Goal: Task Accomplishment & Management: Use online tool/utility

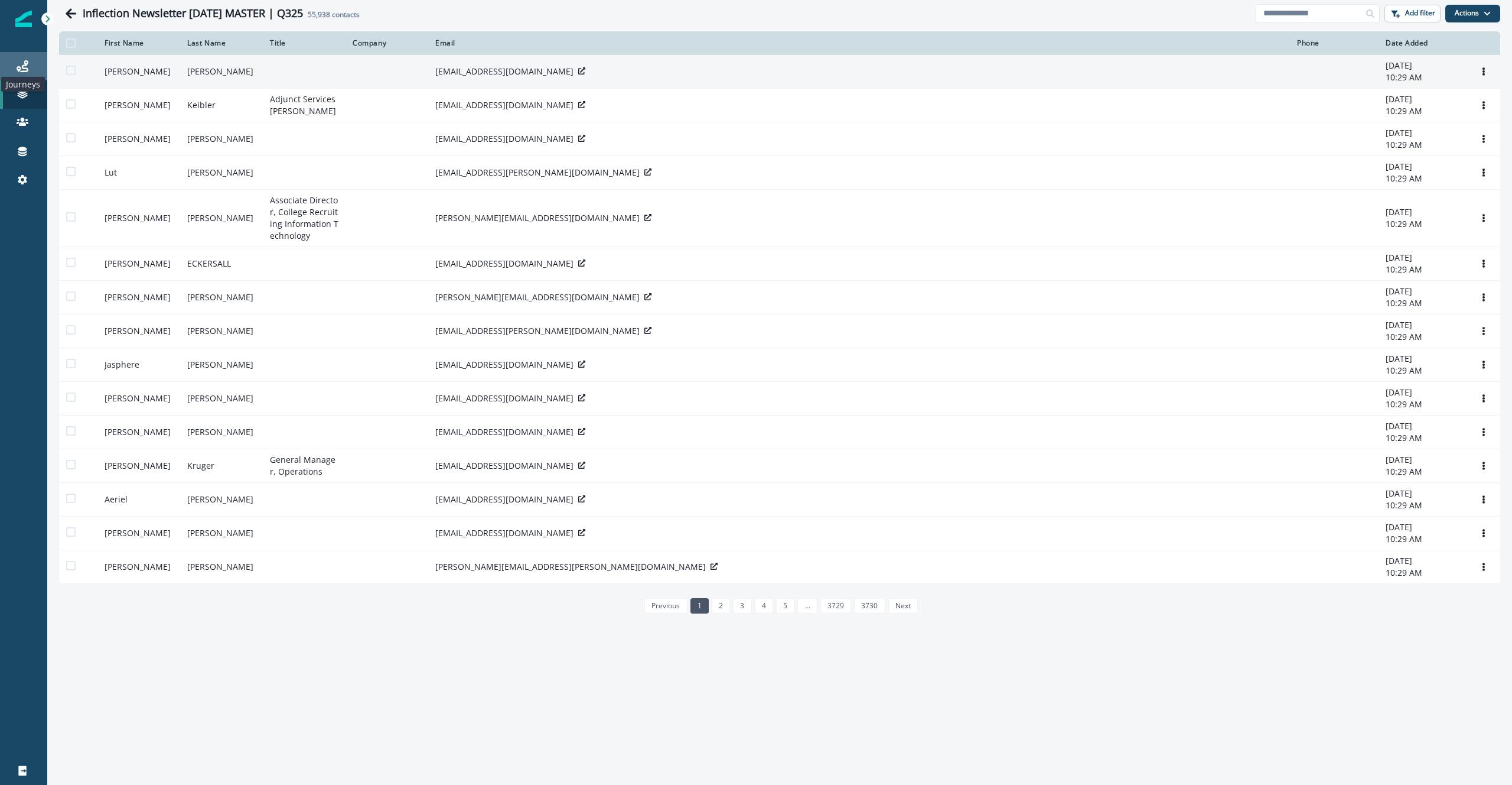
click at [27, 67] on icon at bounding box center [22, 67] width 12 height 12
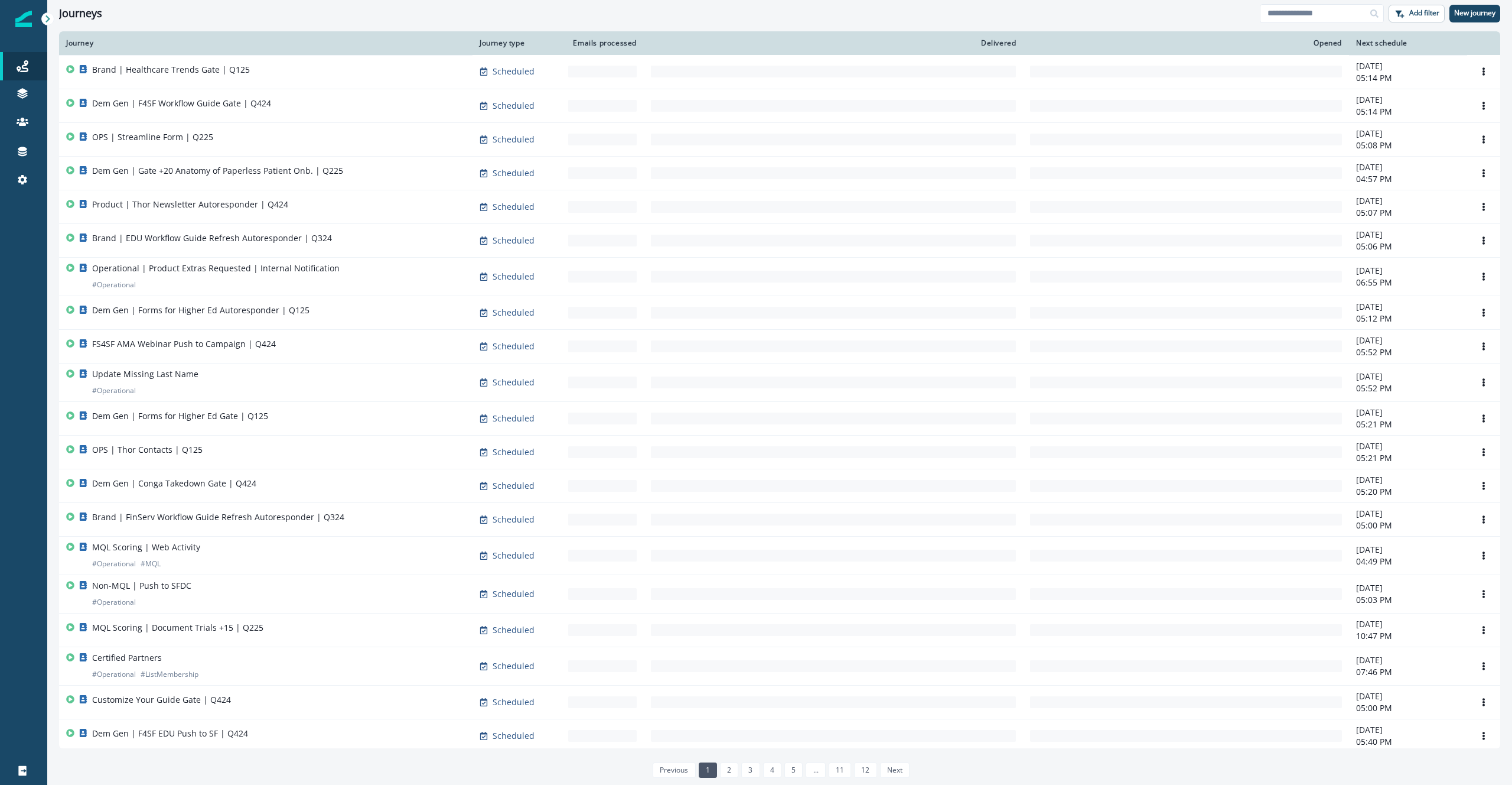
click at [1331, 23] on div "Journeys Add filter New journey" at bounding box center [780, 13] width 1465 height 27
click at [1328, 15] on input at bounding box center [1322, 14] width 124 height 19
type input "*****"
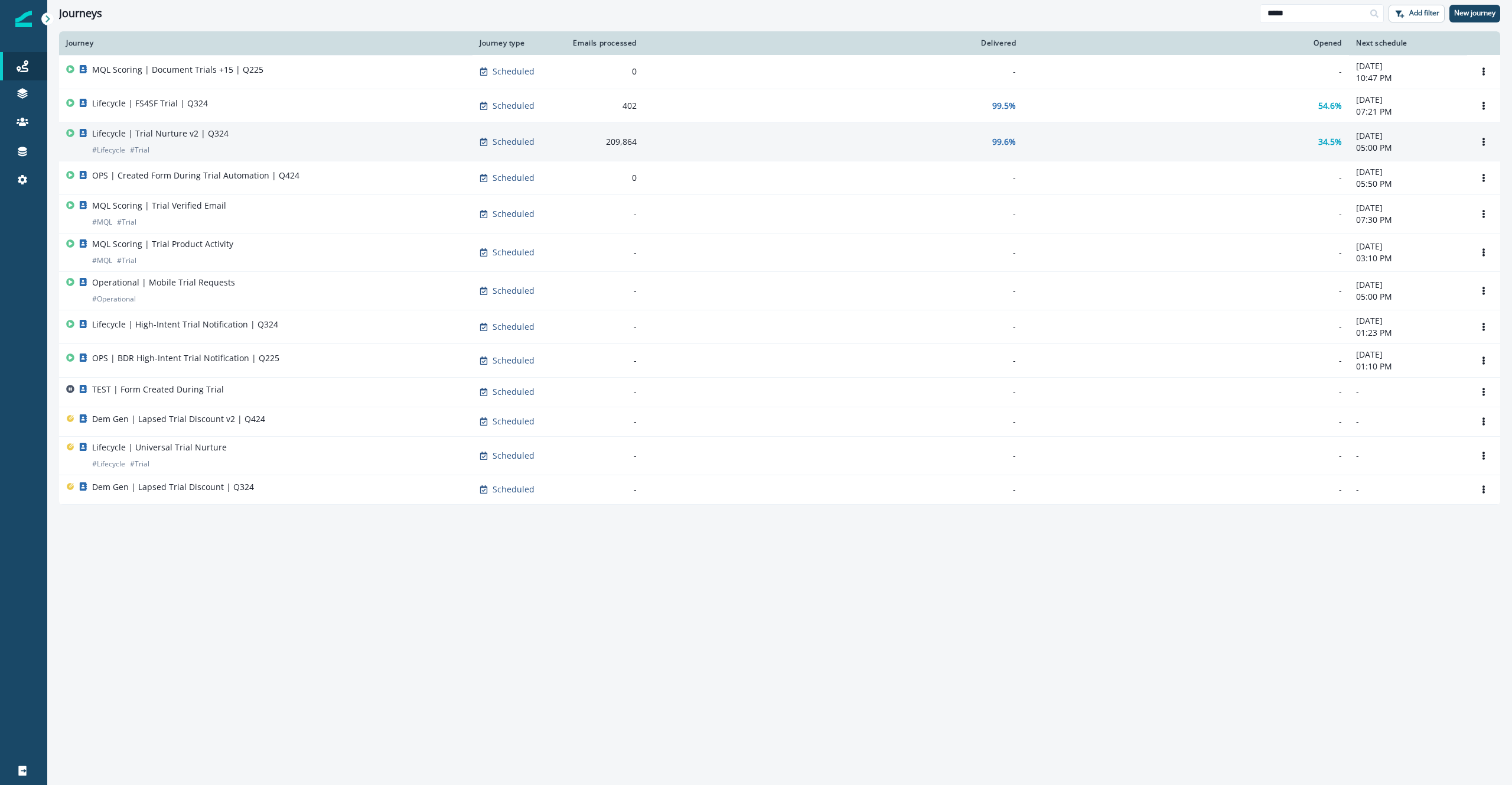
drag, startPoint x: 345, startPoint y: 126, endPoint x: 335, endPoint y: 144, distance: 20.6
click at [335, 144] on div "Lifecycle | Trial Nurture v2 | Q324 # Lifecycle # Trial" at bounding box center [266, 142] width 399 height 29
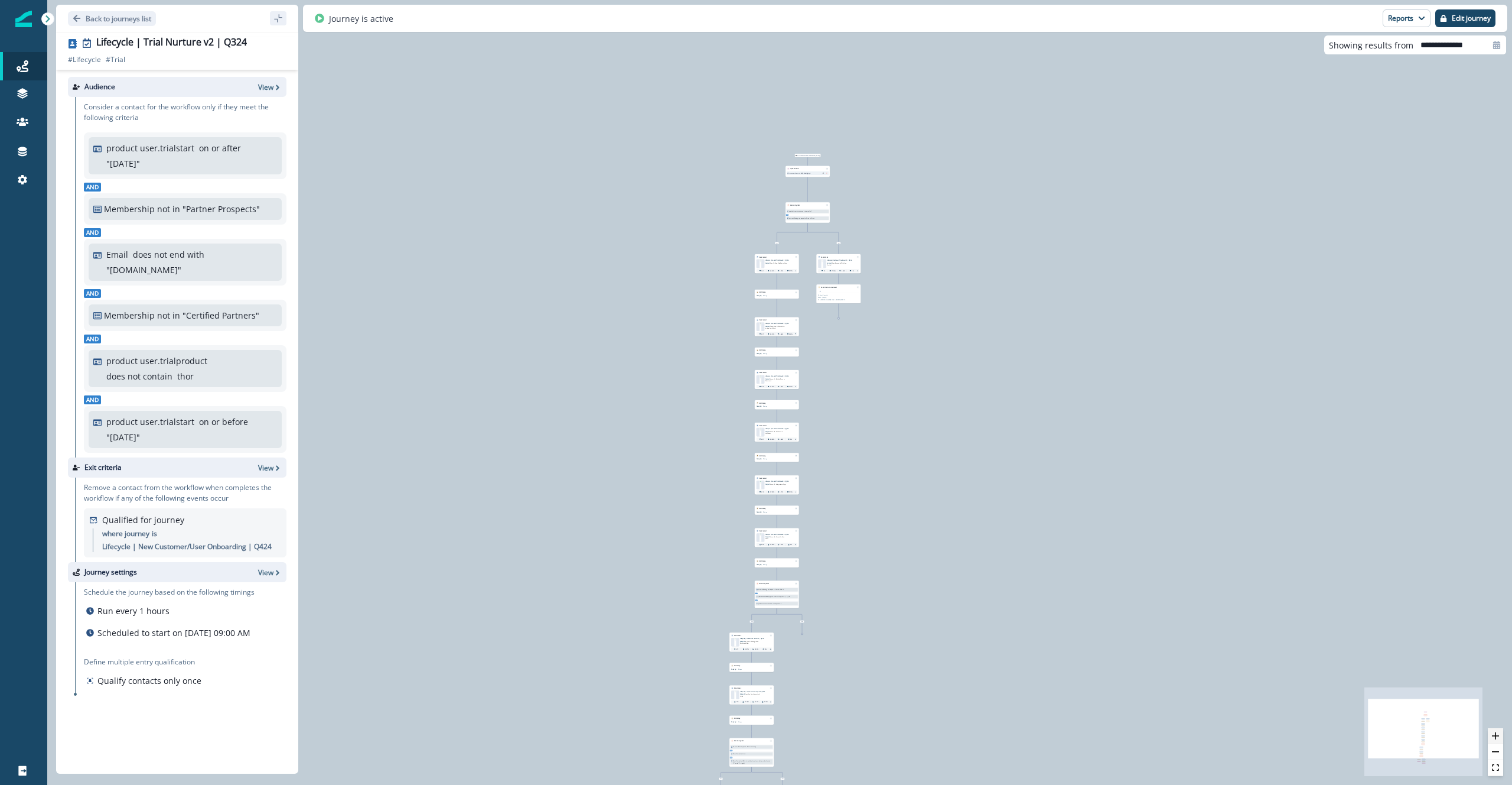
click at [1496, 737] on icon "zoom in" at bounding box center [1496, 736] width 7 height 7
click at [1497, 737] on icon "zoom in" at bounding box center [1496, 736] width 7 height 7
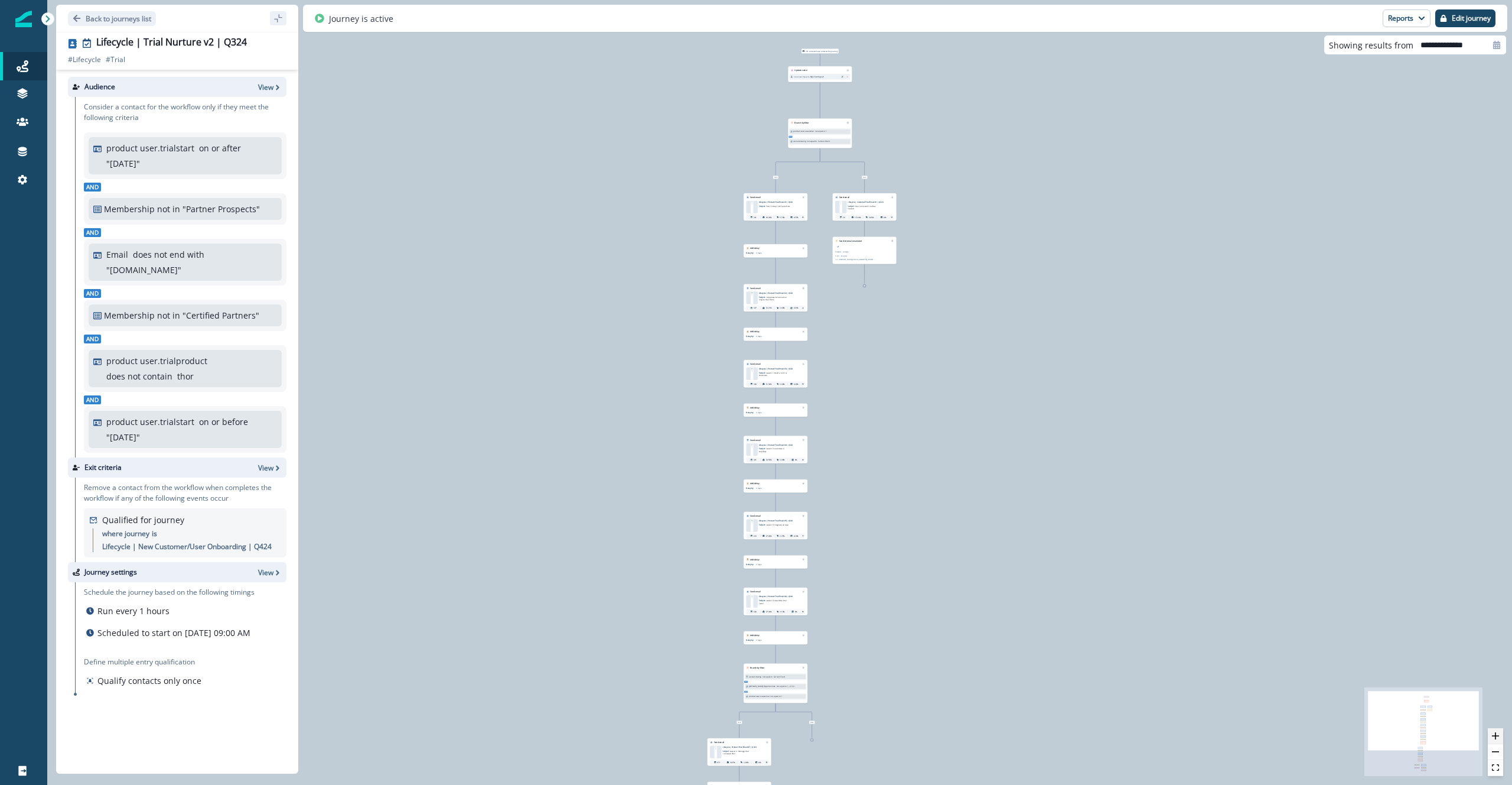
click at [1497, 737] on icon "zoom in" at bounding box center [1496, 736] width 7 height 7
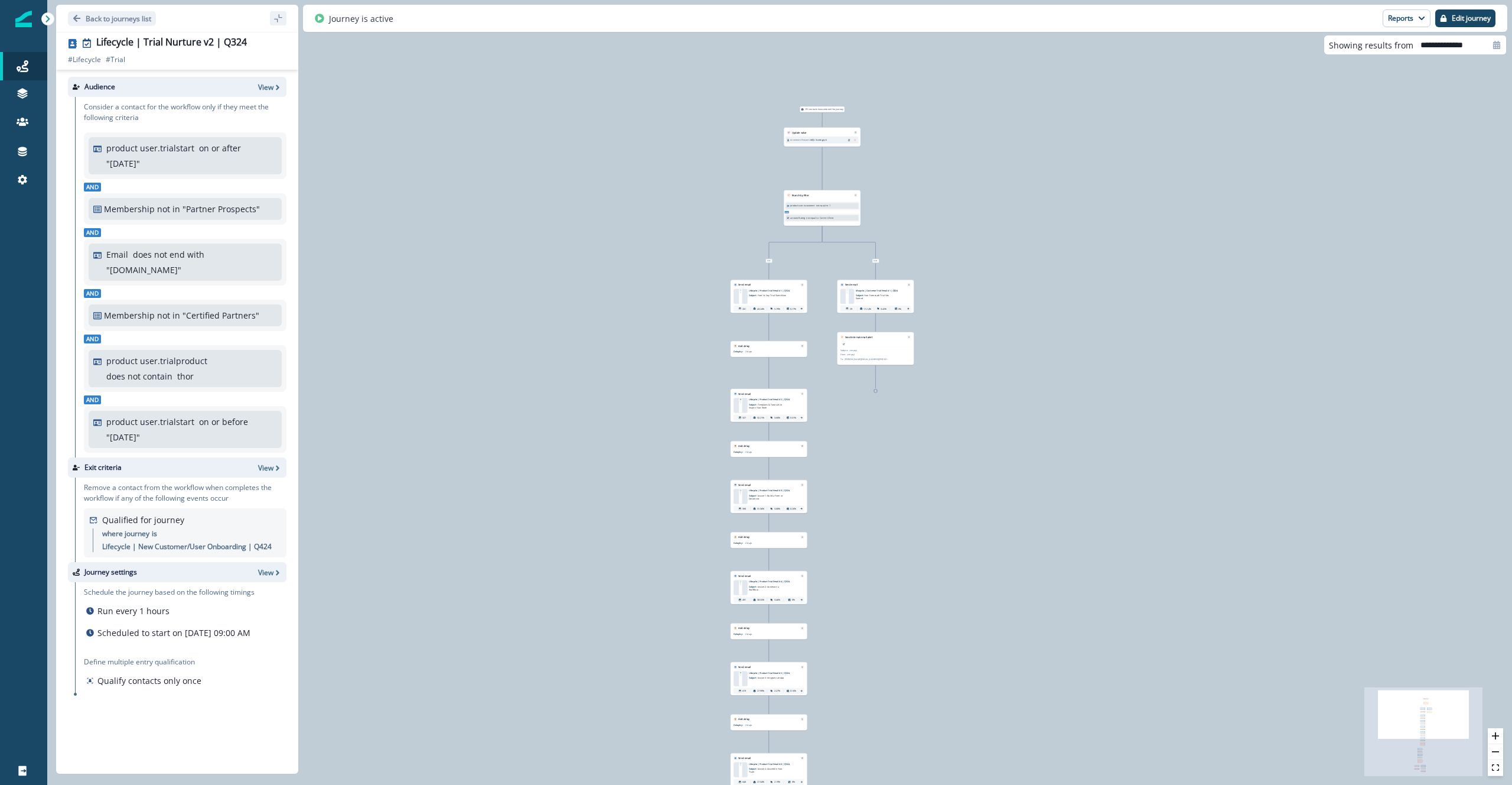
drag, startPoint x: 1225, startPoint y: 434, endPoint x: 1218, endPoint y: 708, distance: 274.1
click at [1218, 708] on div "291 contacts have entered the journey Update value increment Person's MQL Scori…" at bounding box center [780, 392] width 1465 height 785
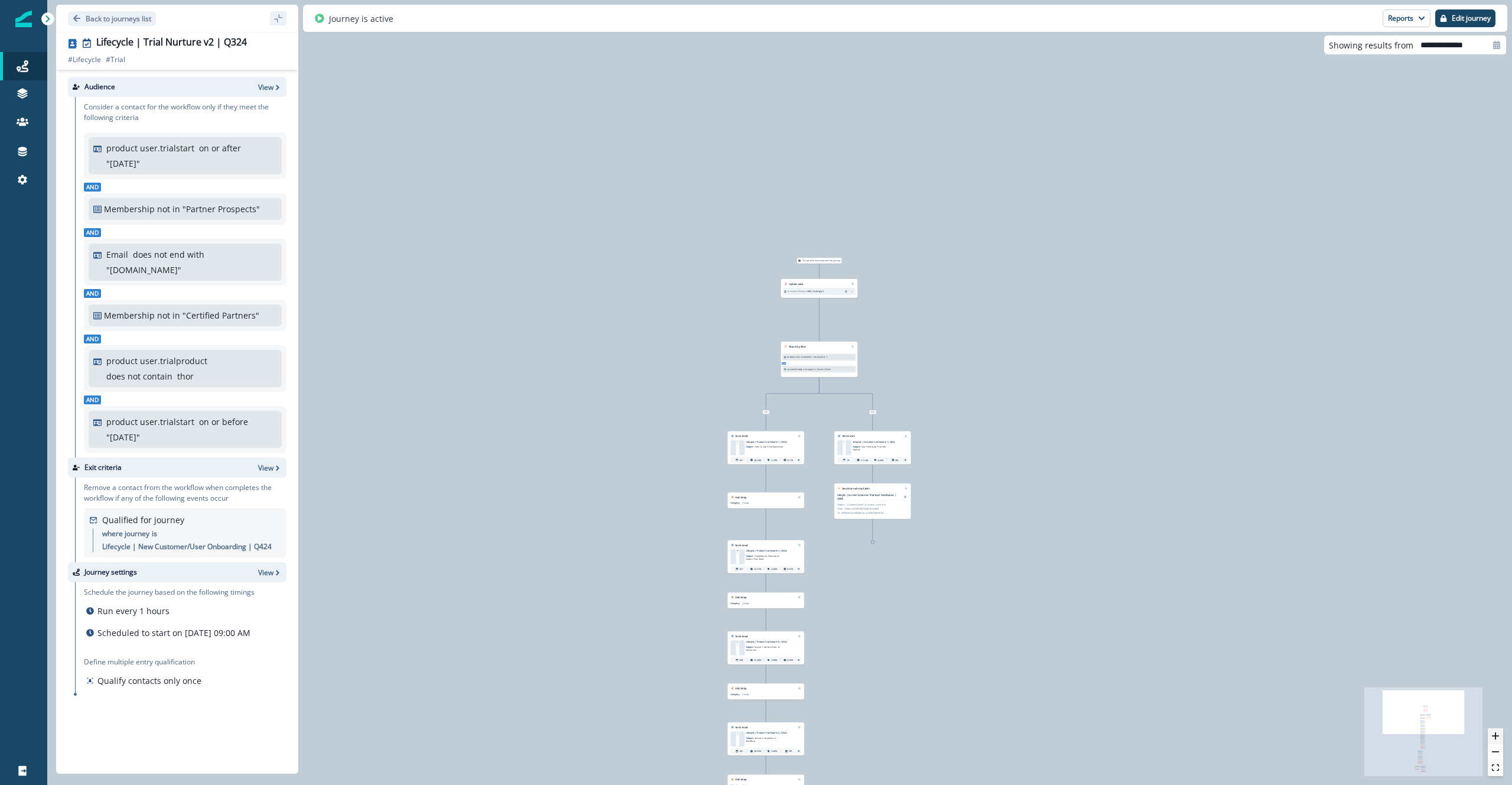
click at [1496, 728] on button "zoom in" at bounding box center [1496, 736] width 16 height 16
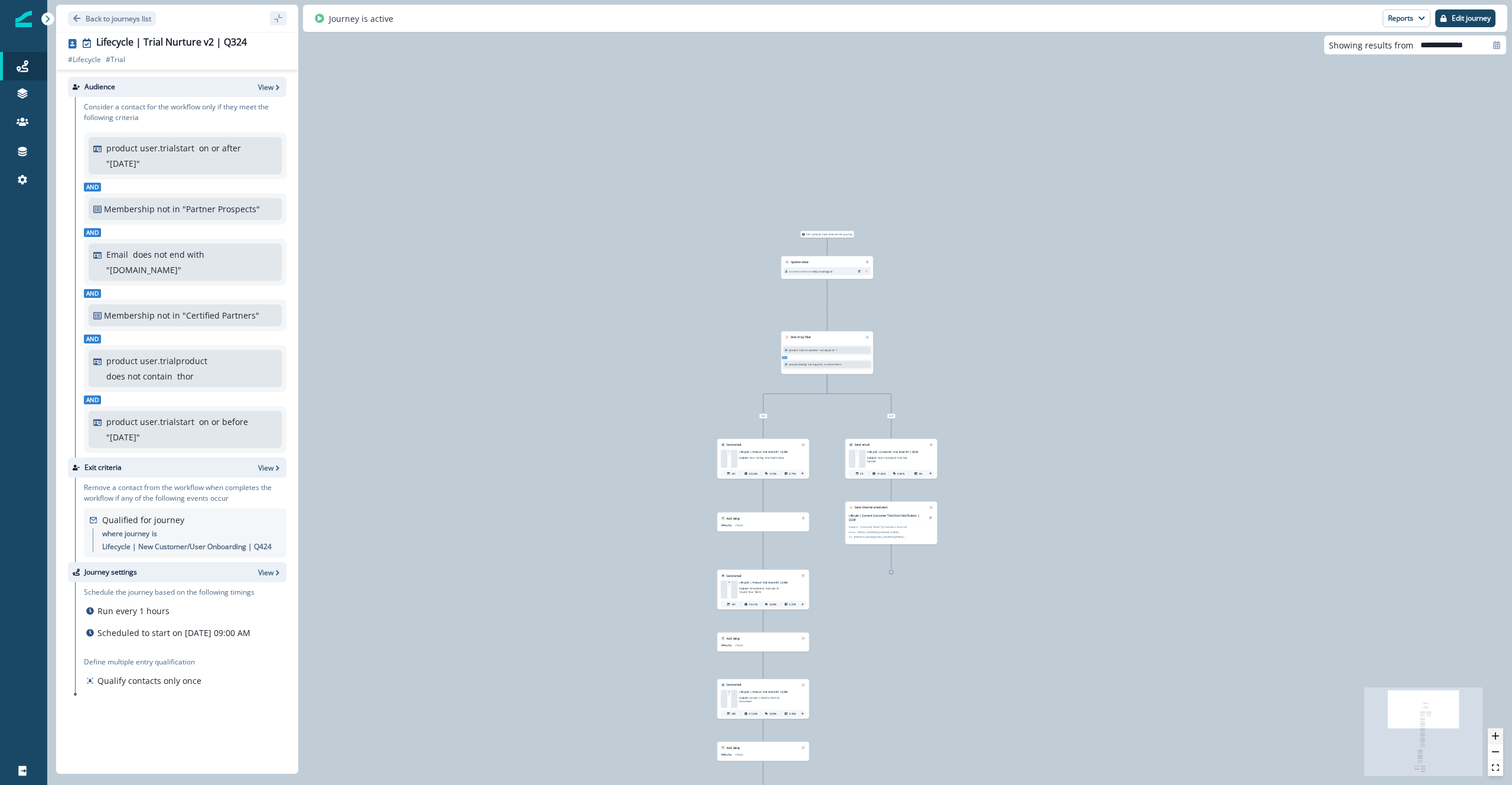
click at [1496, 728] on button "zoom in" at bounding box center [1496, 736] width 16 height 16
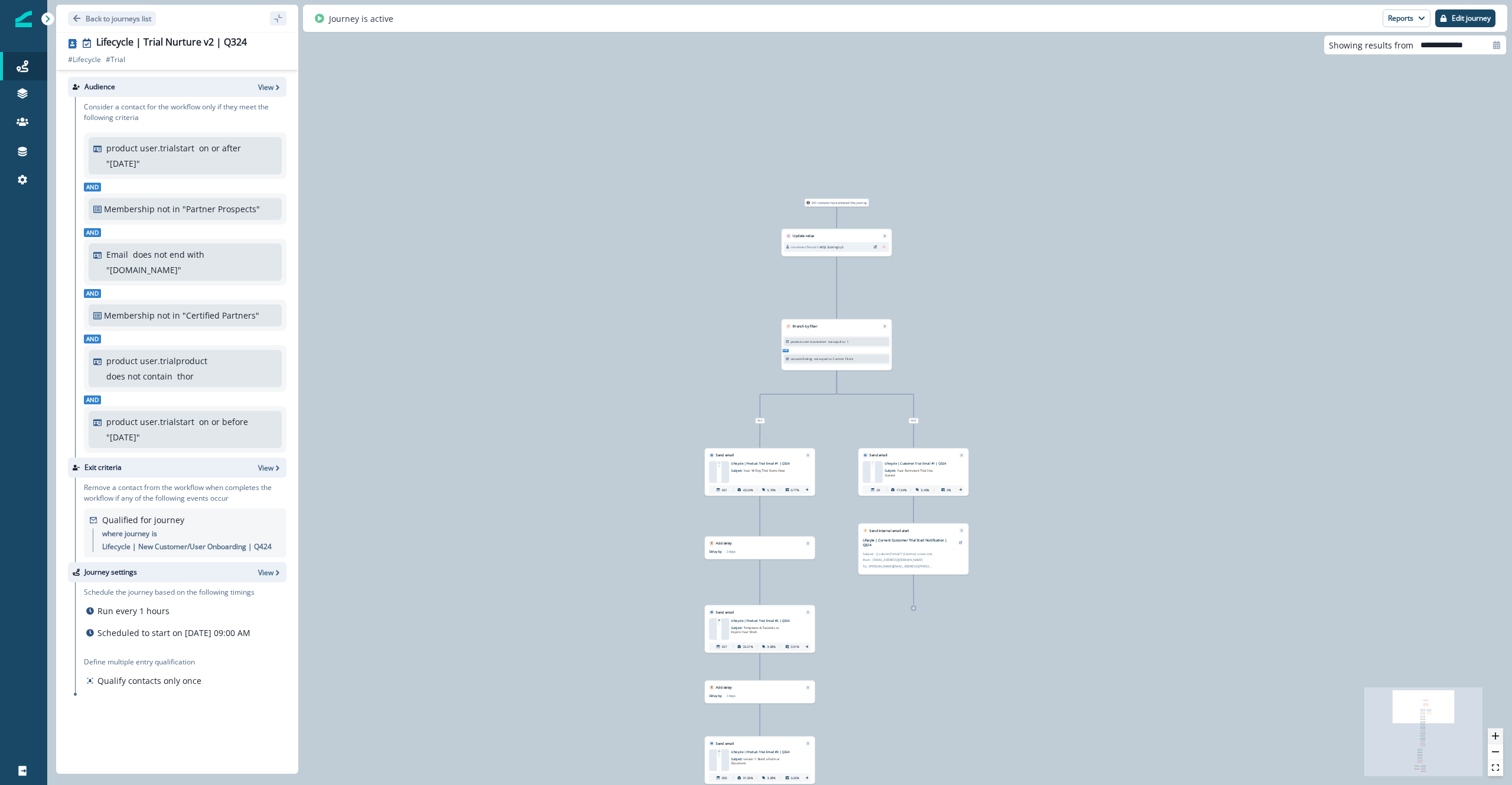
click at [1496, 728] on button "zoom in" at bounding box center [1496, 736] width 16 height 16
